Goal: Task Accomplishment & Management: Complete application form

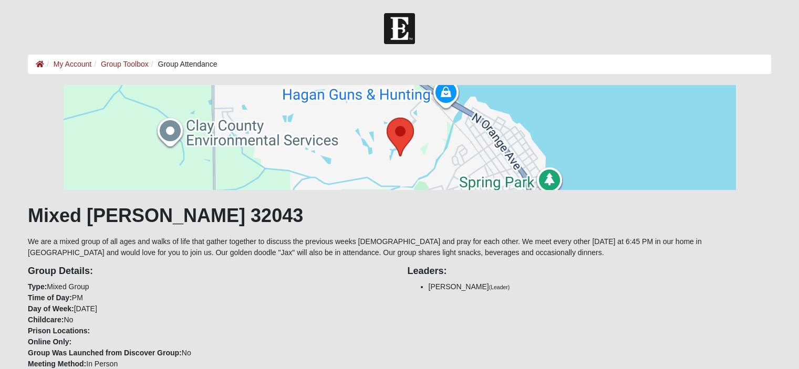
scroll to position [473, 0]
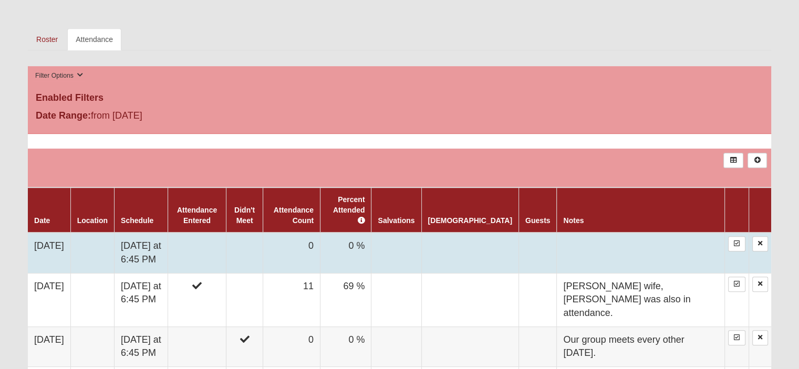
click at [639, 242] on td at bounding box center [640, 253] width 167 height 40
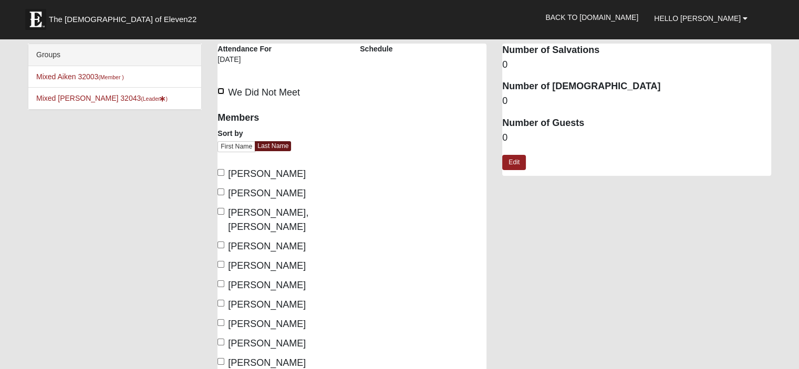
click at [221, 90] on input "We Did Not Meet" at bounding box center [220, 91] width 7 height 7
checkbox input "true"
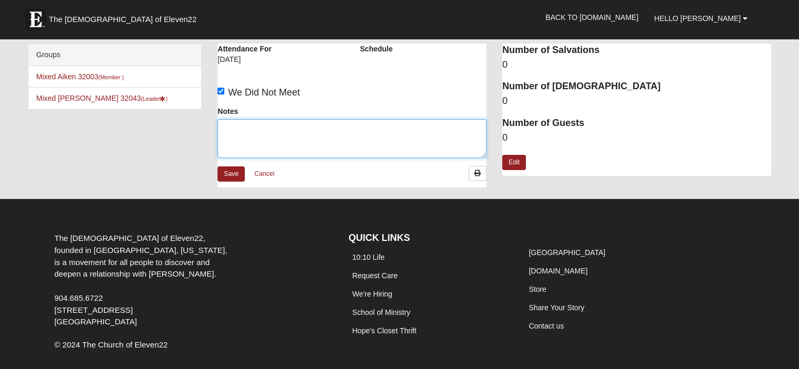
click at [291, 134] on textarea "Notes" at bounding box center [351, 138] width 269 height 39
type textarea "Our group meets every other Tuesdays."
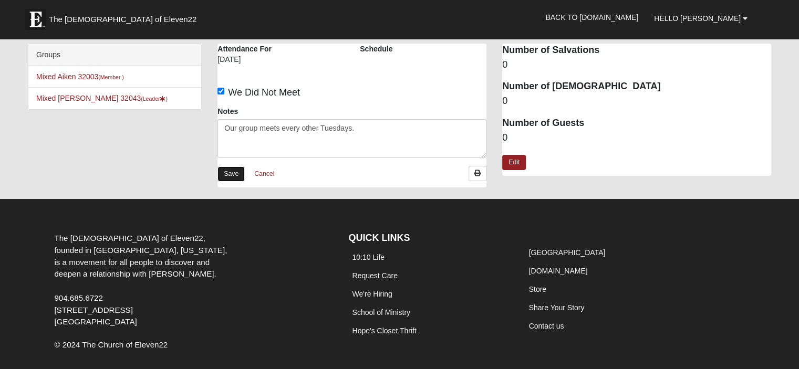
click at [223, 177] on link "Save" at bounding box center [230, 173] width 27 height 15
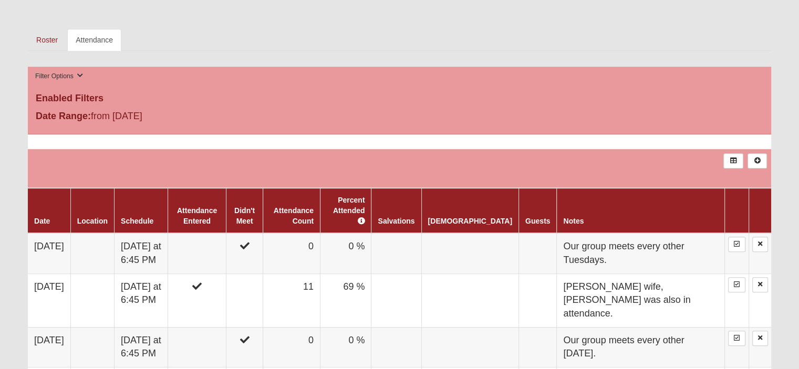
scroll to position [473, 0]
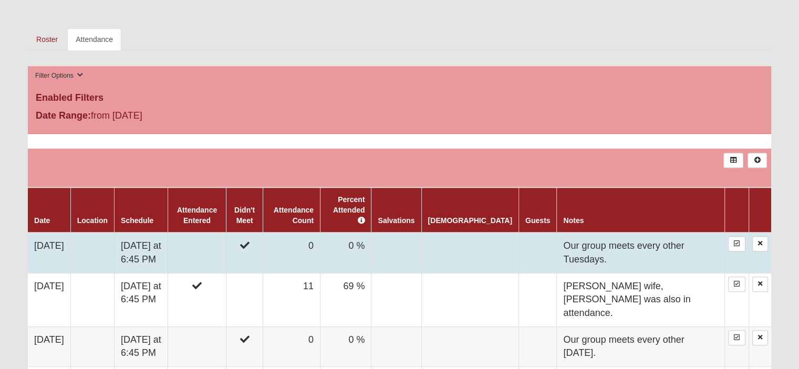
click at [587, 242] on td "Our group meets every other Tuesdays." at bounding box center [640, 253] width 167 height 40
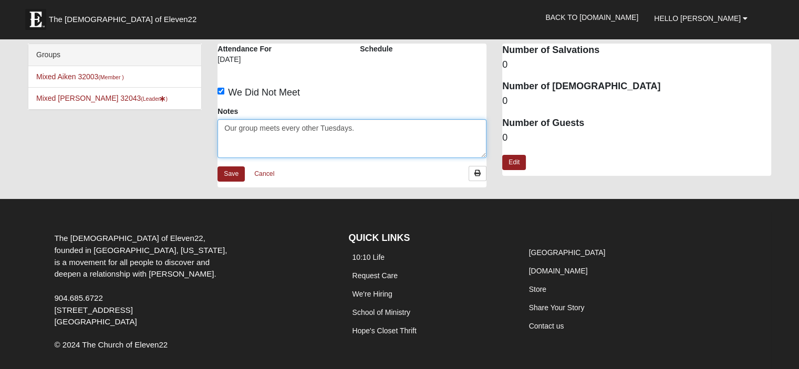
click at [347, 127] on textarea "Our group meets every other Tuesdays." at bounding box center [351, 138] width 269 height 39
type textarea "Our group meets every other [DATE]."
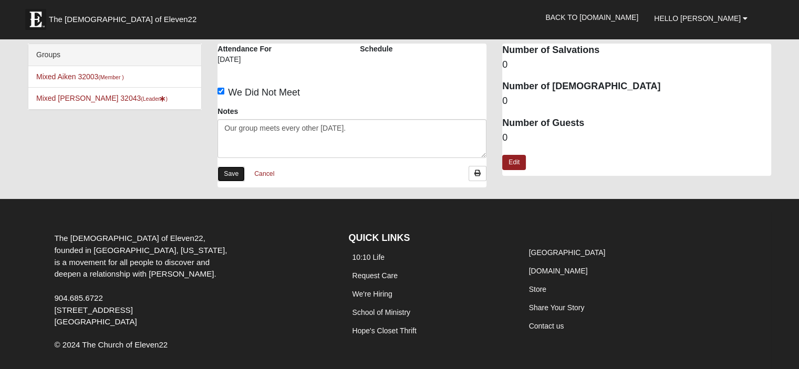
click at [232, 174] on link "Save" at bounding box center [230, 173] width 27 height 15
